Goal: Information Seeking & Learning: Learn about a topic

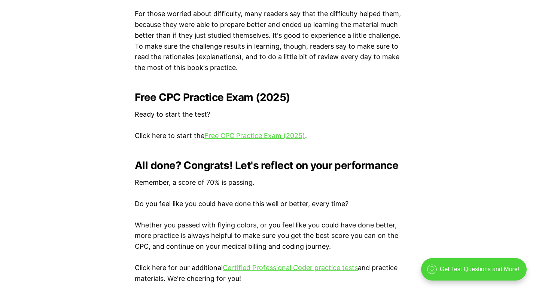
scroll to position [1483, 0]
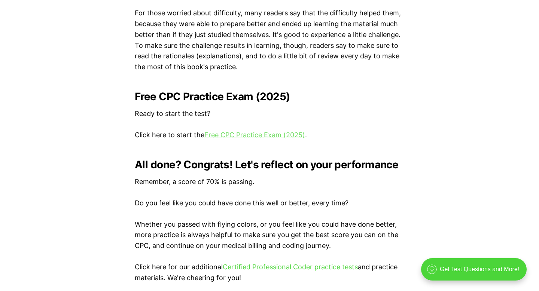
click at [288, 136] on link "Free CPC Practice Exam (2025)" at bounding box center [254, 135] width 101 height 8
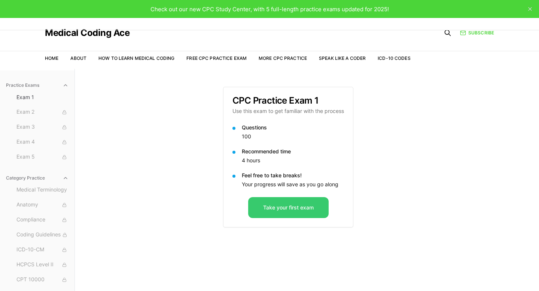
click at [310, 212] on button "Take your first exam" at bounding box center [288, 207] width 80 height 21
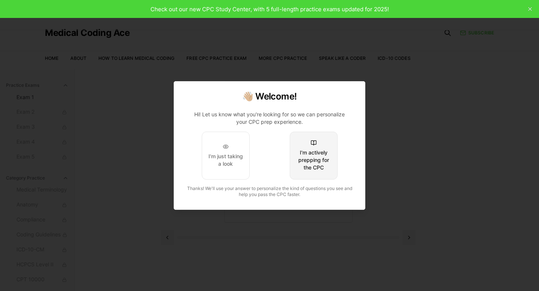
click at [312, 164] on div "I'm actively prepping for the CPC" at bounding box center [313, 160] width 35 height 22
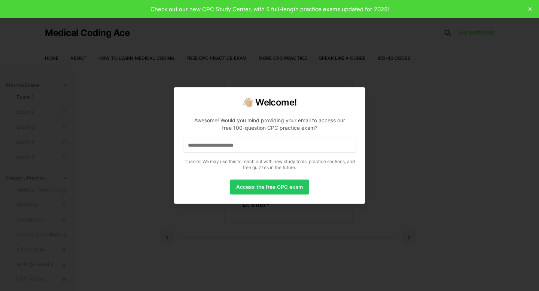
click at [270, 149] on input at bounding box center [269, 145] width 173 height 15
click at [278, 188] on button "Access the free CPC exam" at bounding box center [269, 187] width 79 height 15
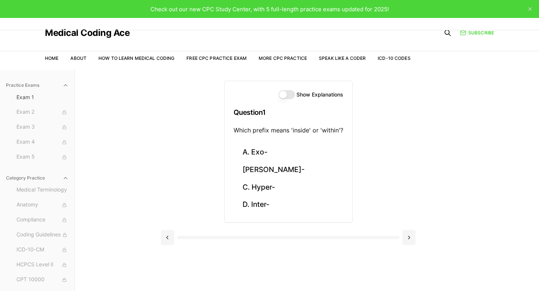
click at [286, 97] on button "Show Explanations" at bounding box center [286, 94] width 16 height 9
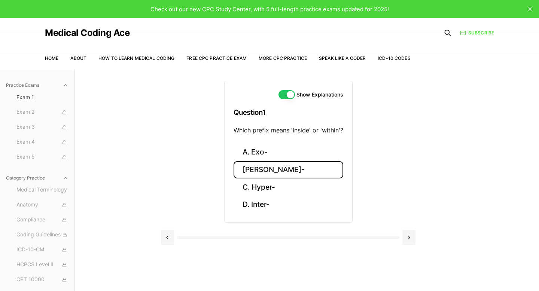
click at [263, 170] on button "[PERSON_NAME]-" at bounding box center [289, 170] width 110 height 18
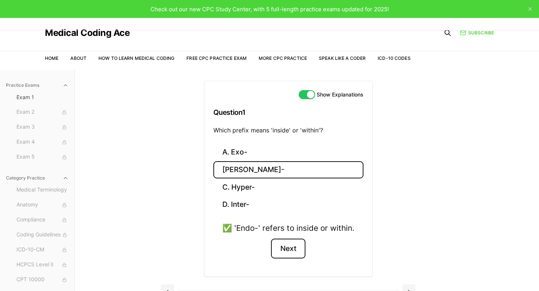
click at [286, 250] on button "Next" at bounding box center [288, 249] width 34 height 20
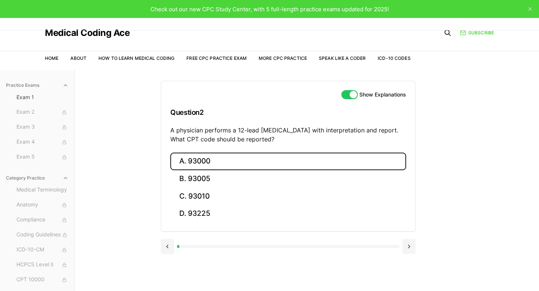
click at [218, 162] on button "A. 93000" at bounding box center [288, 162] width 236 height 18
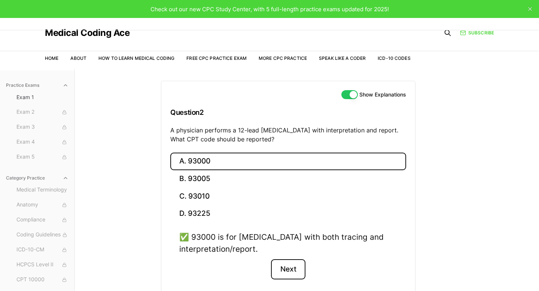
click at [301, 275] on button "Next" at bounding box center [288, 269] width 34 height 20
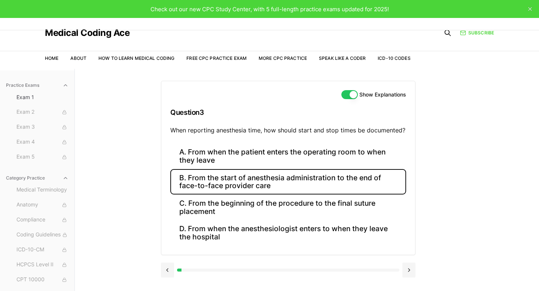
click at [252, 182] on button "B. From the start of anesthesia administration to the end of face-to-face provi…" at bounding box center [288, 181] width 236 height 25
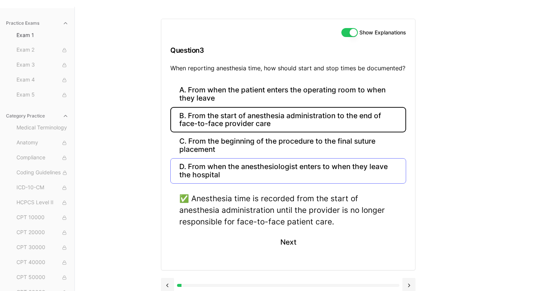
scroll to position [70, 0]
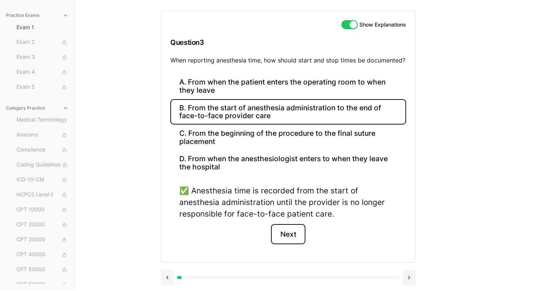
click at [292, 236] on button "Next" at bounding box center [288, 234] width 34 height 20
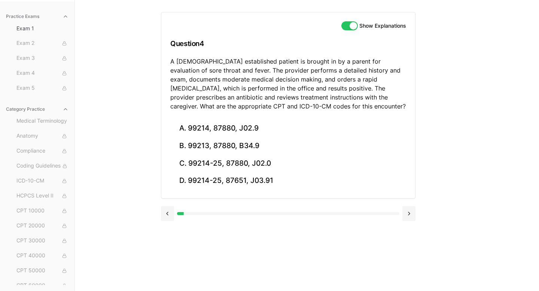
scroll to position [69, 0]
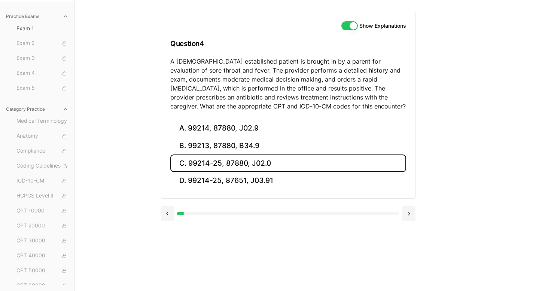
click at [229, 165] on button "C. 99214-25, 87880, J02.0" at bounding box center [288, 164] width 236 height 18
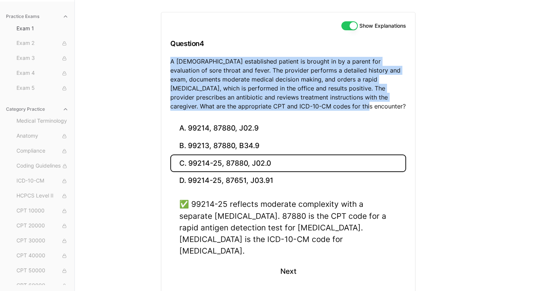
drag, startPoint x: 170, startPoint y: 62, endPoint x: 304, endPoint y: 106, distance: 140.9
click at [304, 106] on div "Show Explanations Question 4 A [DEMOGRAPHIC_DATA] established patient is brough…" at bounding box center [288, 65] width 254 height 107
copy p "A [DEMOGRAPHIC_DATA] established patient is brought in by a parent for evaluati…"
click at [282, 261] on button "Next" at bounding box center [288, 271] width 34 height 20
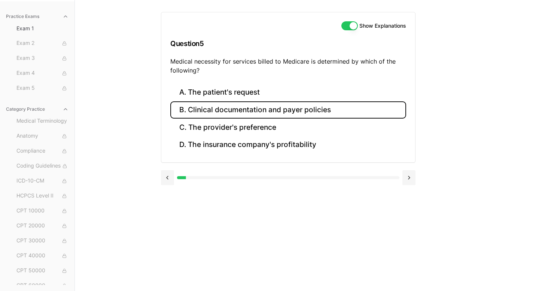
click at [260, 112] on button "B. Clinical documentation and payer policies" at bounding box center [288, 110] width 236 height 18
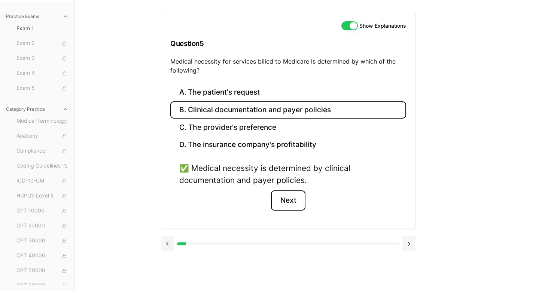
click at [295, 204] on button "Next" at bounding box center [288, 201] width 34 height 20
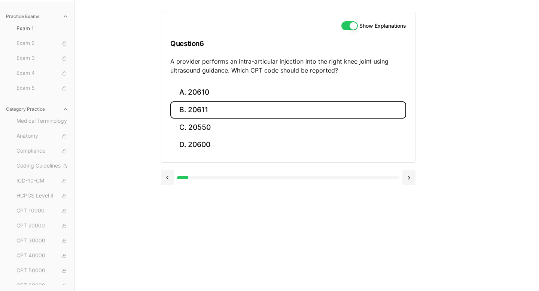
click at [206, 115] on button "B. 20611" at bounding box center [288, 110] width 236 height 18
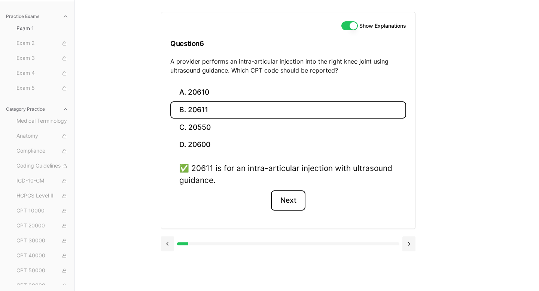
click at [281, 203] on button "Next" at bounding box center [288, 201] width 34 height 20
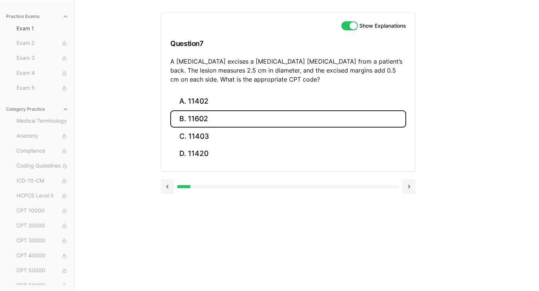
click at [275, 123] on button "B. 11602" at bounding box center [288, 119] width 236 height 18
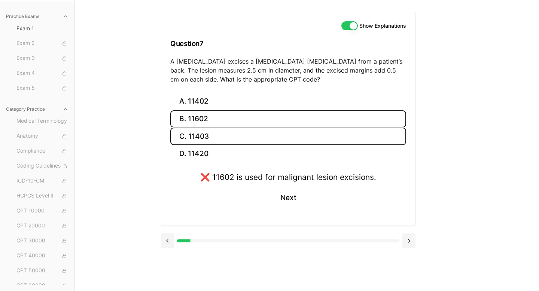
click at [277, 138] on button "C. 11403" at bounding box center [288, 137] width 236 height 18
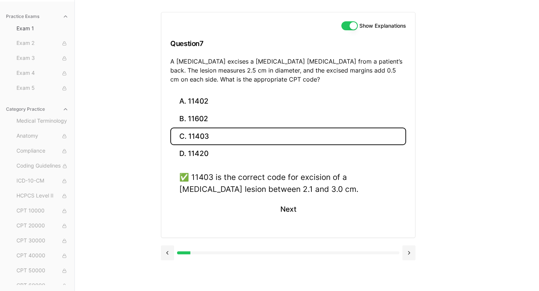
click at [295, 70] on p "A [MEDICAL_DATA] excises a [MEDICAL_DATA] [MEDICAL_DATA] from a patient’s back.…" at bounding box center [288, 70] width 236 height 27
drag, startPoint x: 279, startPoint y: 70, endPoint x: 379, endPoint y: 74, distance: 100.4
click at [379, 74] on p "A [MEDICAL_DATA] excises a [MEDICAL_DATA] [MEDICAL_DATA] from a patient’s back.…" at bounding box center [288, 70] width 236 height 27
click at [303, 76] on p "A [MEDICAL_DATA] excises a [MEDICAL_DATA] [MEDICAL_DATA] from a patient’s back.…" at bounding box center [288, 70] width 236 height 27
click at [293, 210] on button "Next" at bounding box center [288, 209] width 34 height 20
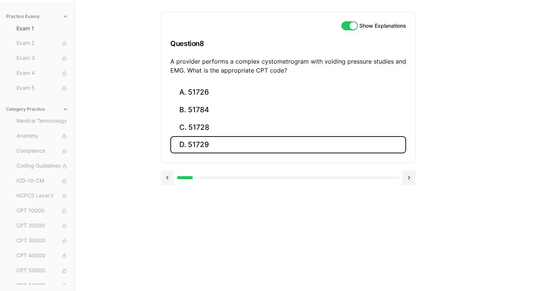
click at [218, 145] on button "D. 51729" at bounding box center [288, 145] width 236 height 18
